Goal: Navigation & Orientation: Go to known website

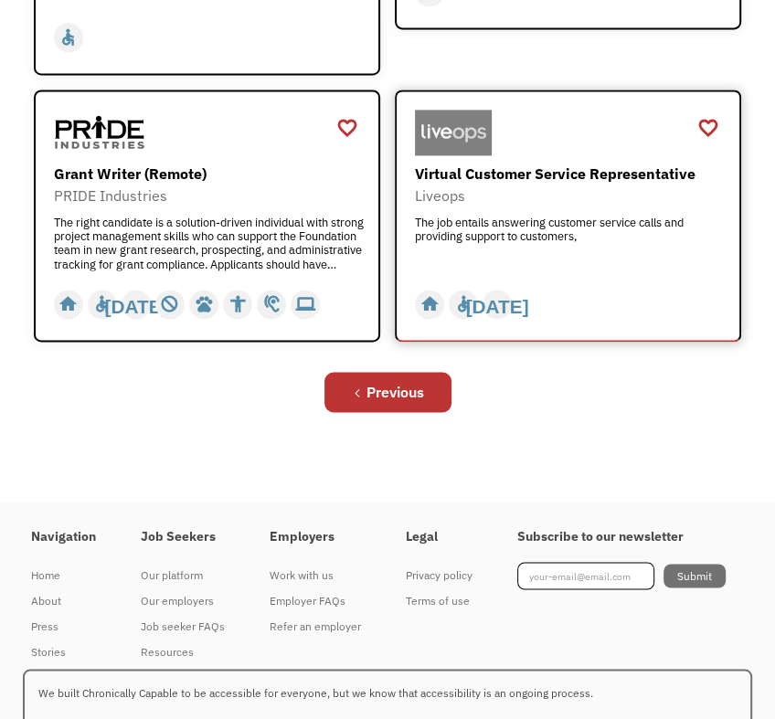
scroll to position [1430, 0]
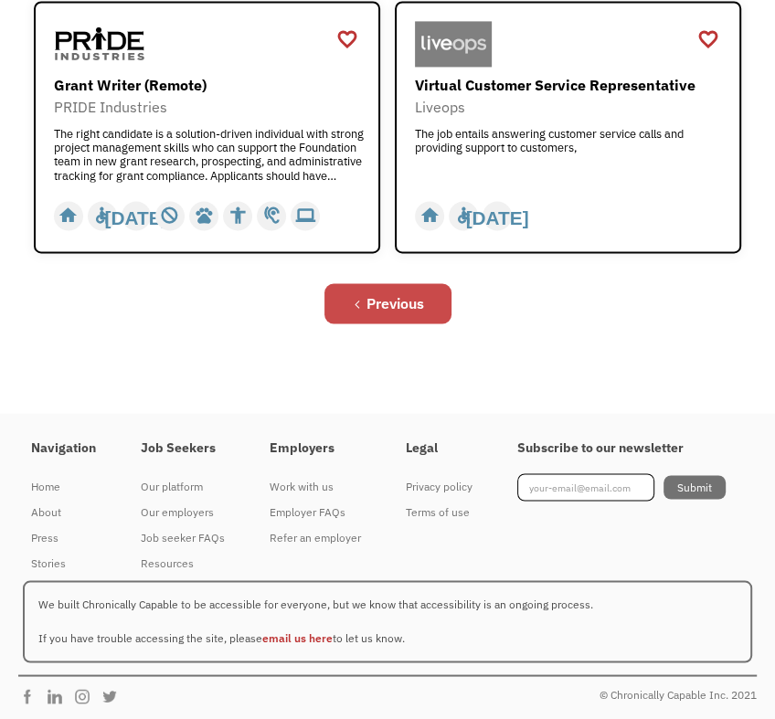
click at [418, 302] on div "Previous" at bounding box center [396, 303] width 58 height 22
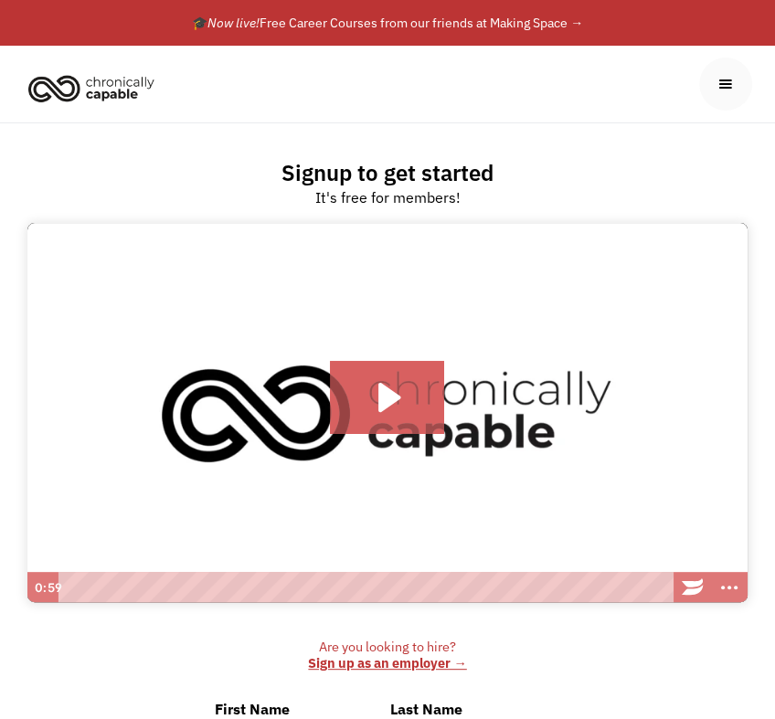
click at [97, 82] on img "home" at bounding box center [91, 88] width 137 height 40
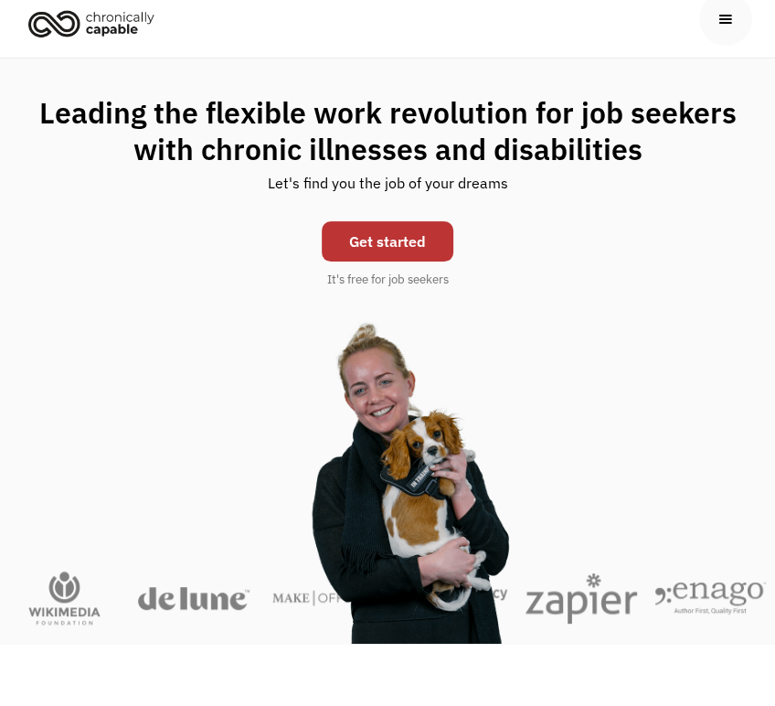
scroll to position [91, 0]
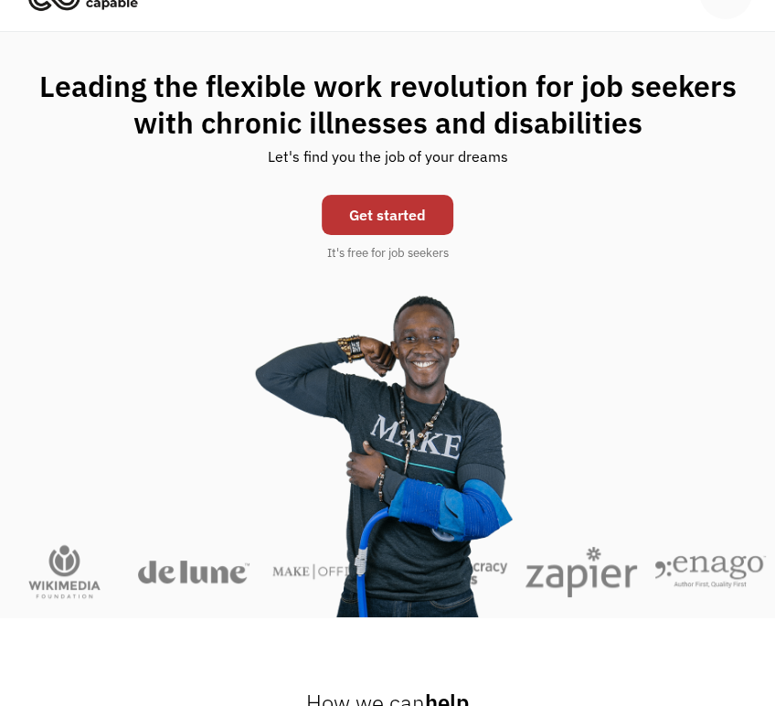
click at [430, 215] on link "Get started" at bounding box center [388, 215] width 132 height 40
